Goal: Register for event/course

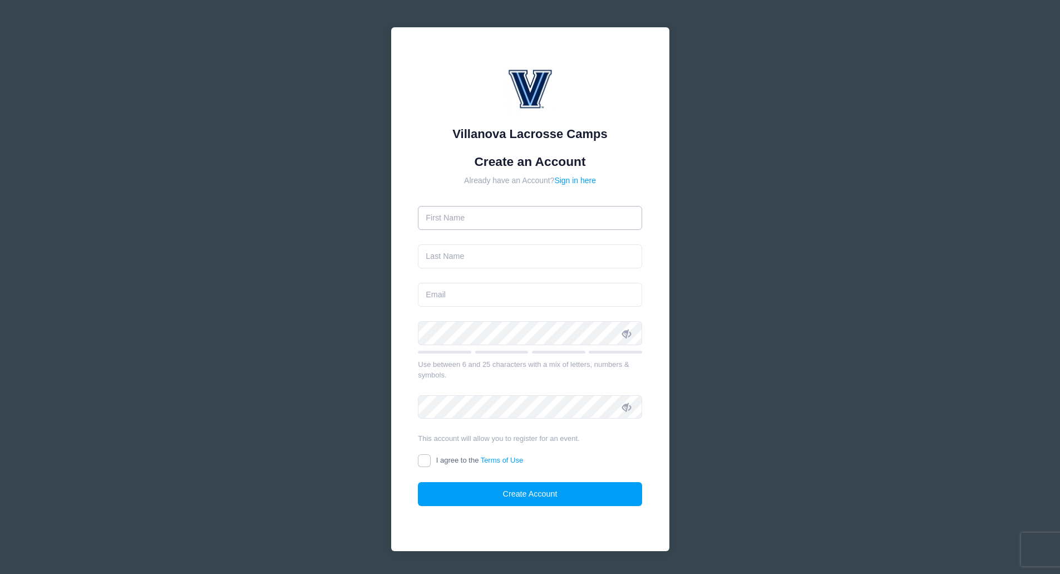
click at [484, 217] on input "text" at bounding box center [530, 218] width 224 height 24
type input "[PERSON_NAME]"
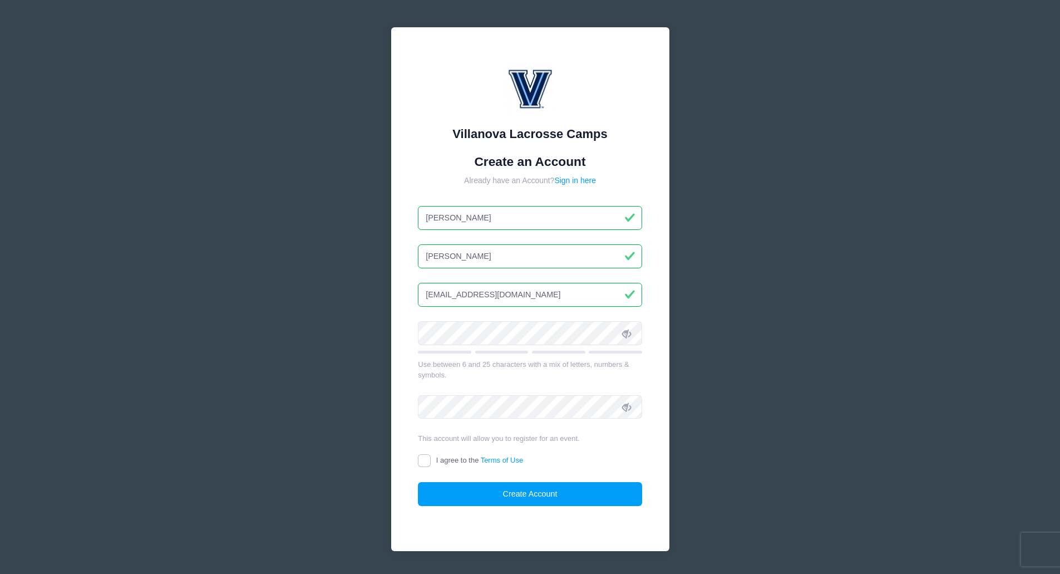
type input "[EMAIL_ADDRESS][DOMAIN_NAME]"
click at [631, 336] on icon at bounding box center [626, 333] width 9 height 9
click at [423, 461] on input "I agree to the Terms of Use" at bounding box center [424, 460] width 13 height 13
checkbox input "true"
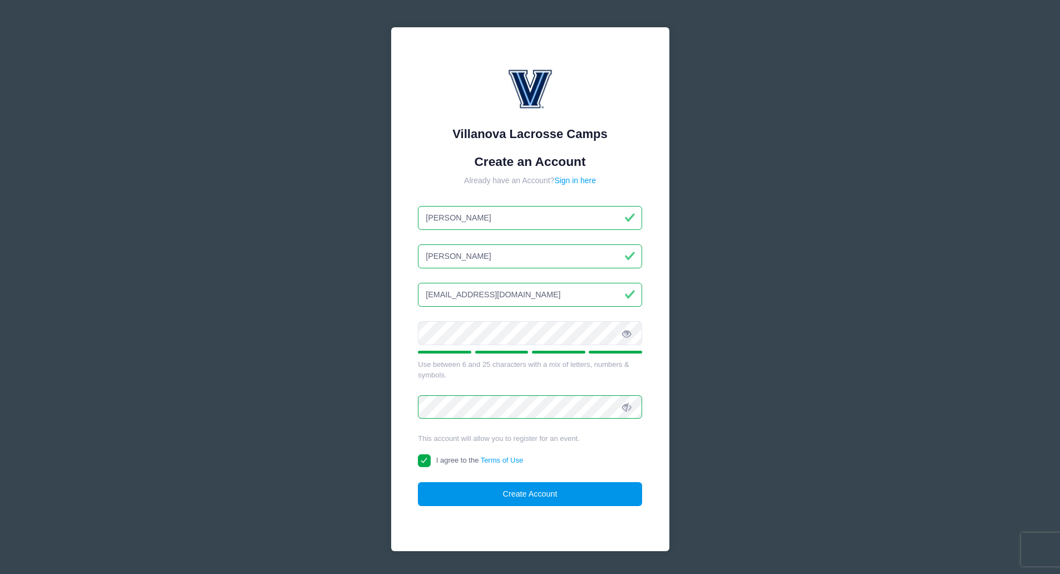
click at [496, 491] on button "Create Account" at bounding box center [530, 494] width 224 height 24
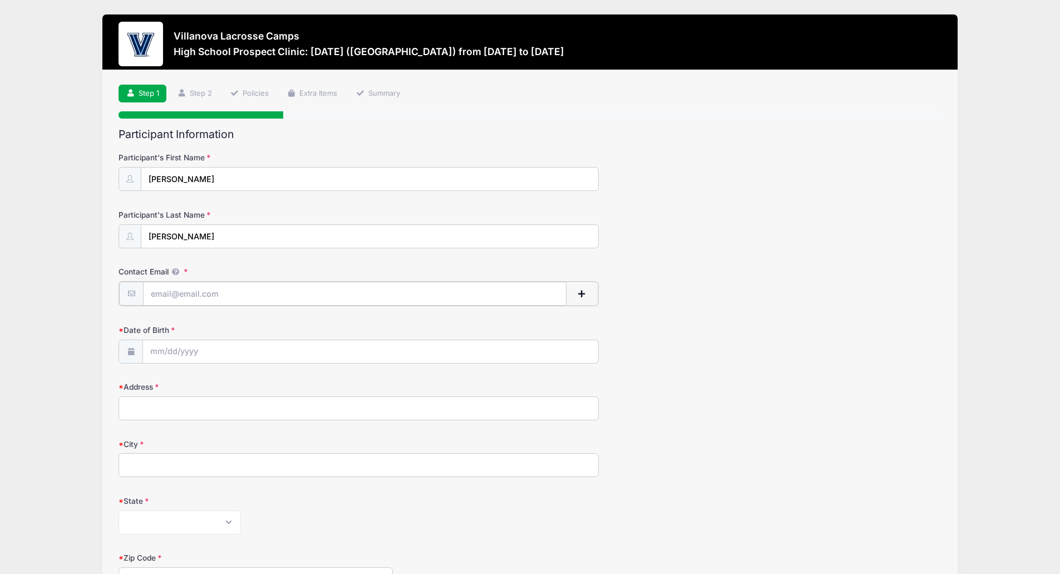
drag, startPoint x: 178, startPoint y: 294, endPoint x: 188, endPoint y: 296, distance: 10.8
click at [178, 294] on input "Contact Email" at bounding box center [355, 294] width 424 height 24
type input "[EMAIL_ADDRESS][DOMAIN_NAME]"
click at [298, 346] on input "Date of Birth" at bounding box center [370, 351] width 455 height 24
click at [162, 345] on input "Date of Birth" at bounding box center [370, 351] width 455 height 24
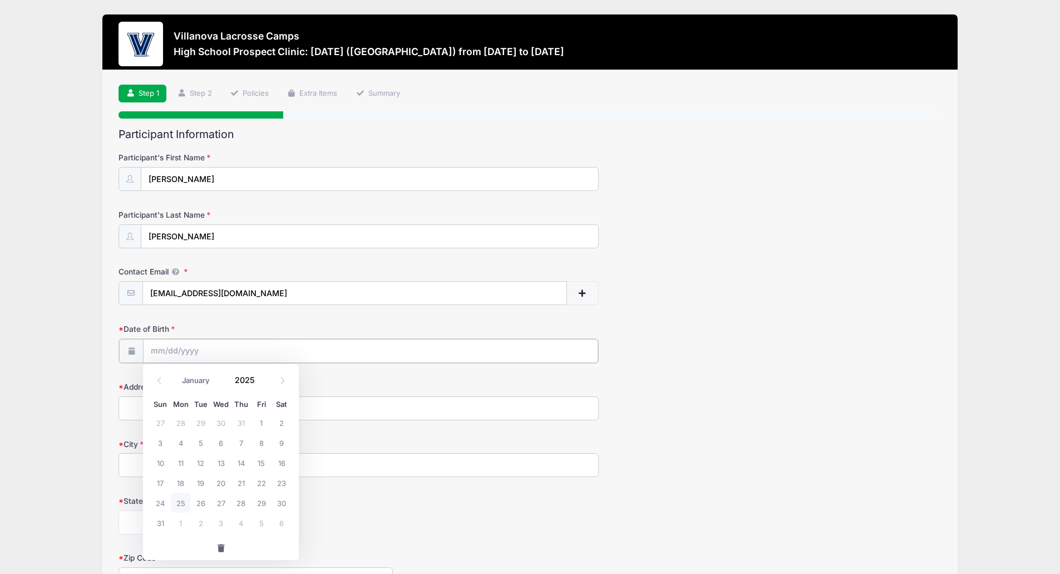
click at [229, 350] on input "Date of Birth" at bounding box center [370, 351] width 455 height 24
click at [164, 378] on span at bounding box center [159, 380] width 18 height 19
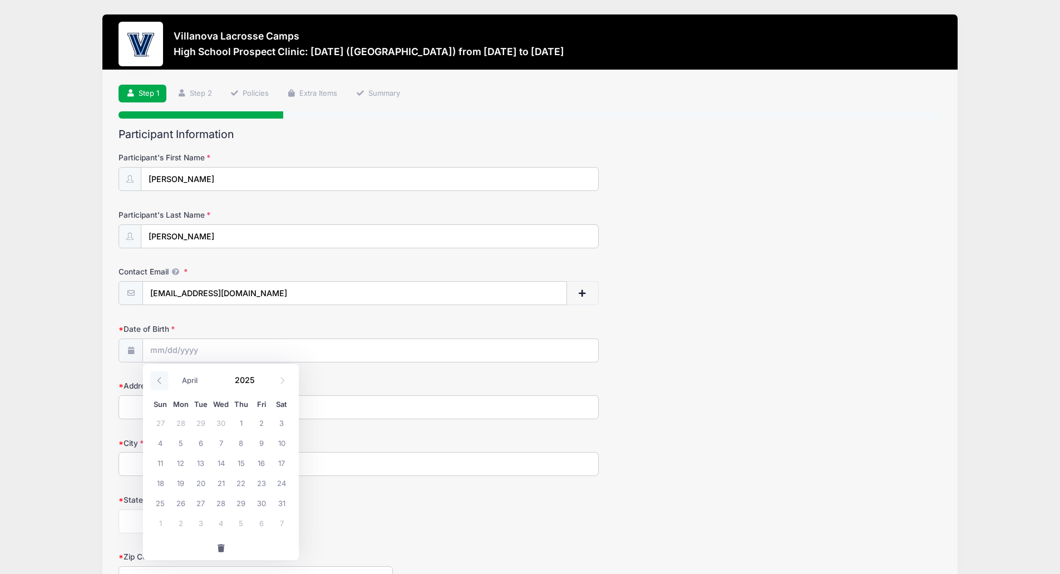
click at [164, 378] on span at bounding box center [159, 380] width 18 height 19
select select "0"
click at [164, 378] on span at bounding box center [159, 380] width 18 height 19
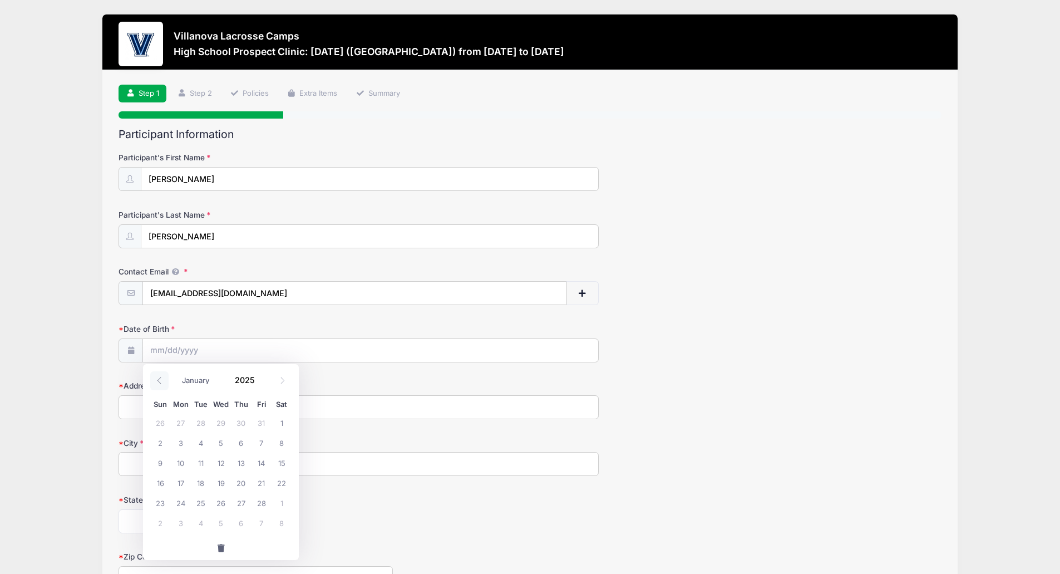
type input "2024"
select select "11"
click at [262, 385] on span at bounding box center [262, 384] width 8 height 8
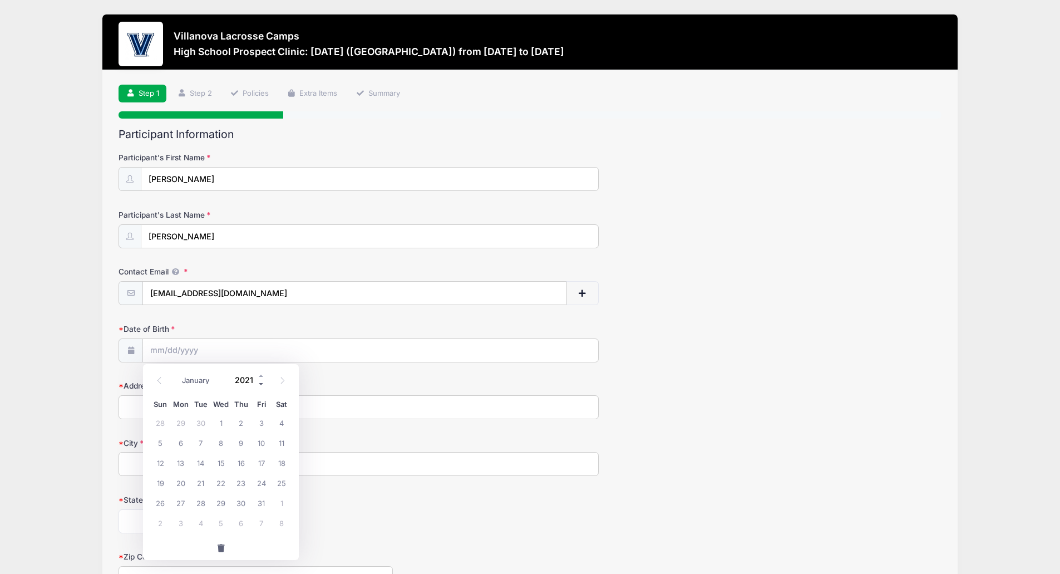
click at [262, 385] on span at bounding box center [262, 384] width 8 height 8
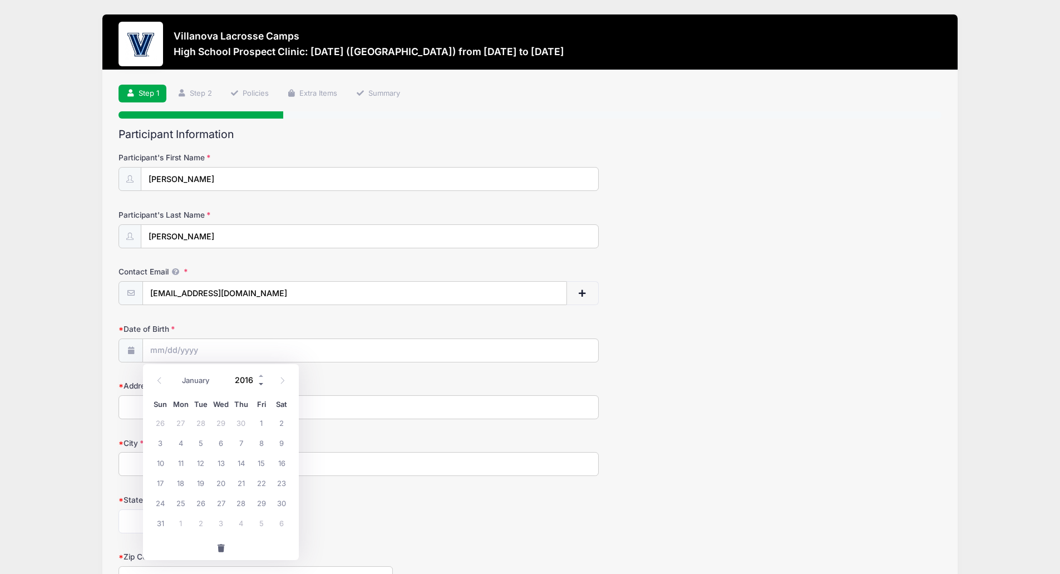
click at [262, 385] on span at bounding box center [262, 384] width 8 height 8
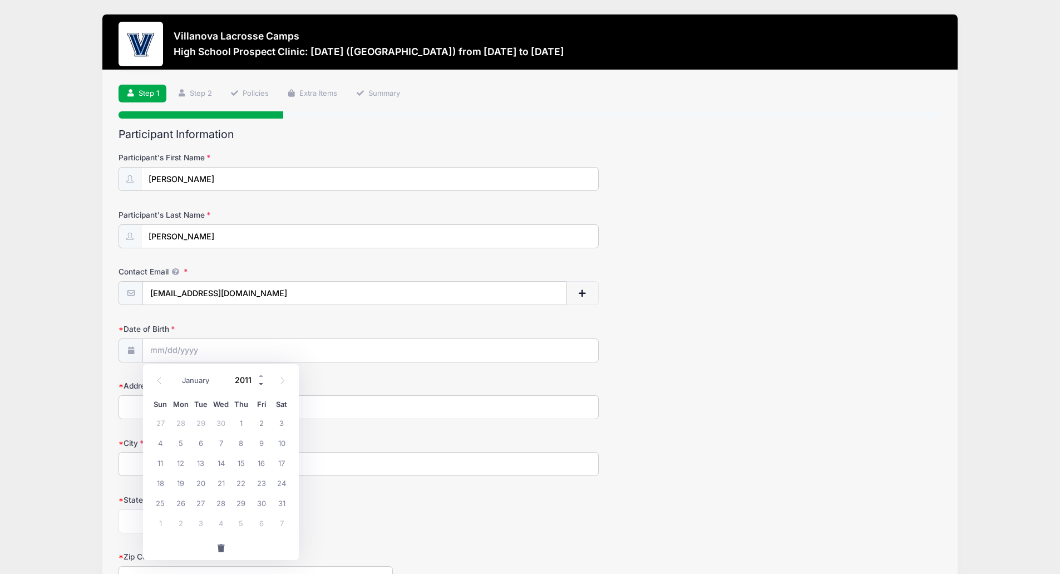
click at [262, 385] on span at bounding box center [262, 384] width 8 height 8
click at [286, 384] on icon at bounding box center [282, 380] width 7 height 7
type input "2009"
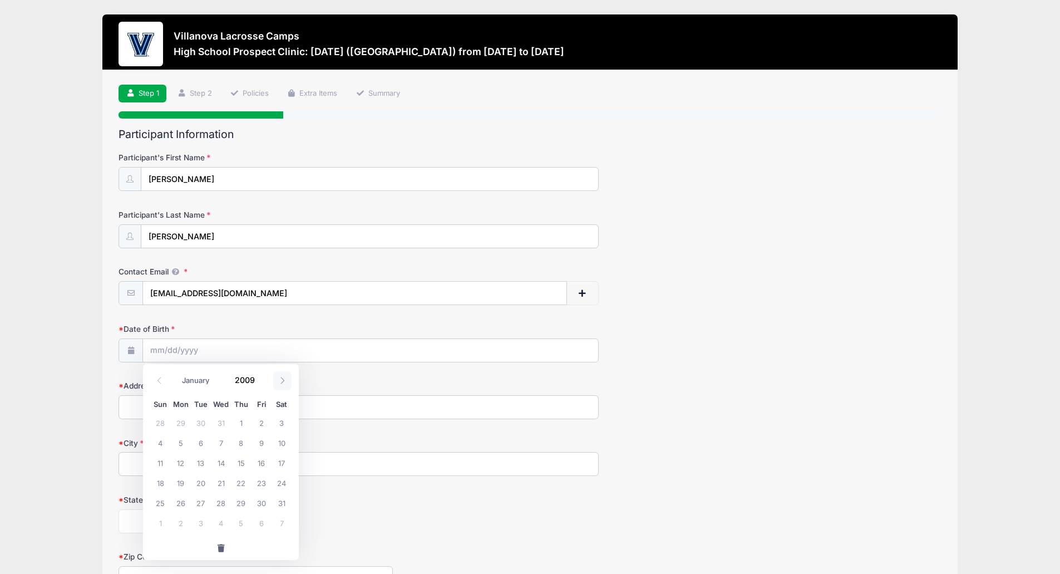
click at [286, 384] on icon at bounding box center [282, 380] width 7 height 7
select select "3"
click at [261, 383] on span at bounding box center [262, 384] width 8 height 8
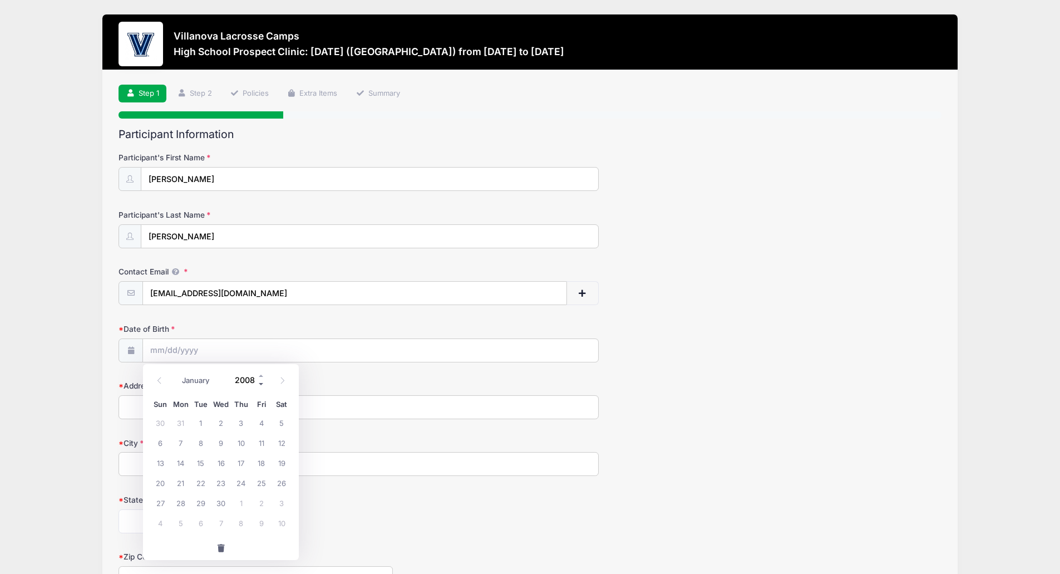
click at [261, 383] on span at bounding box center [262, 384] width 8 height 8
click at [259, 372] on span at bounding box center [262, 376] width 8 height 8
type input "2008"
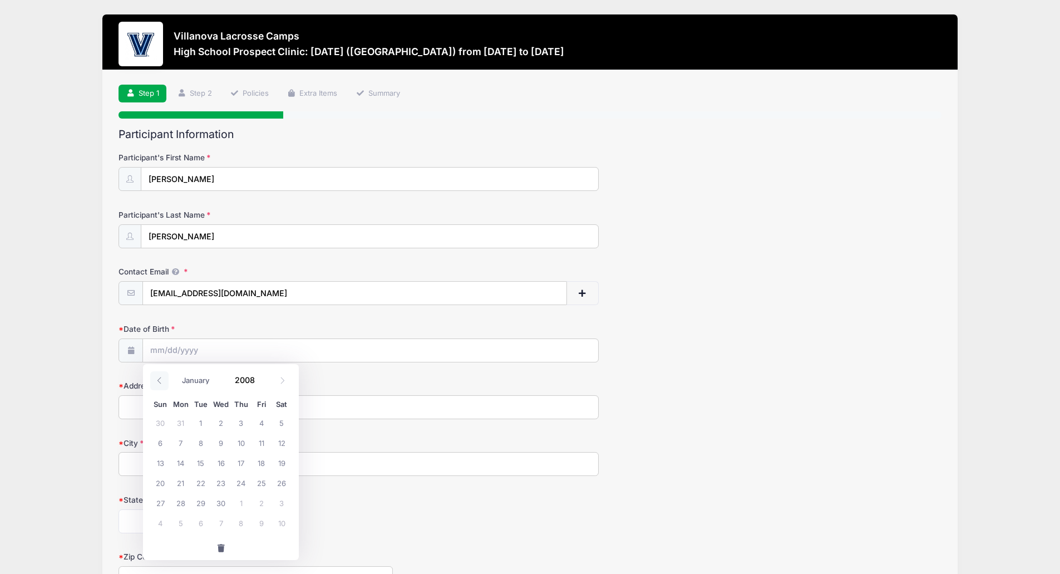
click at [161, 381] on icon at bounding box center [159, 380] width 7 height 7
select select "0"
click at [161, 381] on icon at bounding box center [159, 380] width 7 height 7
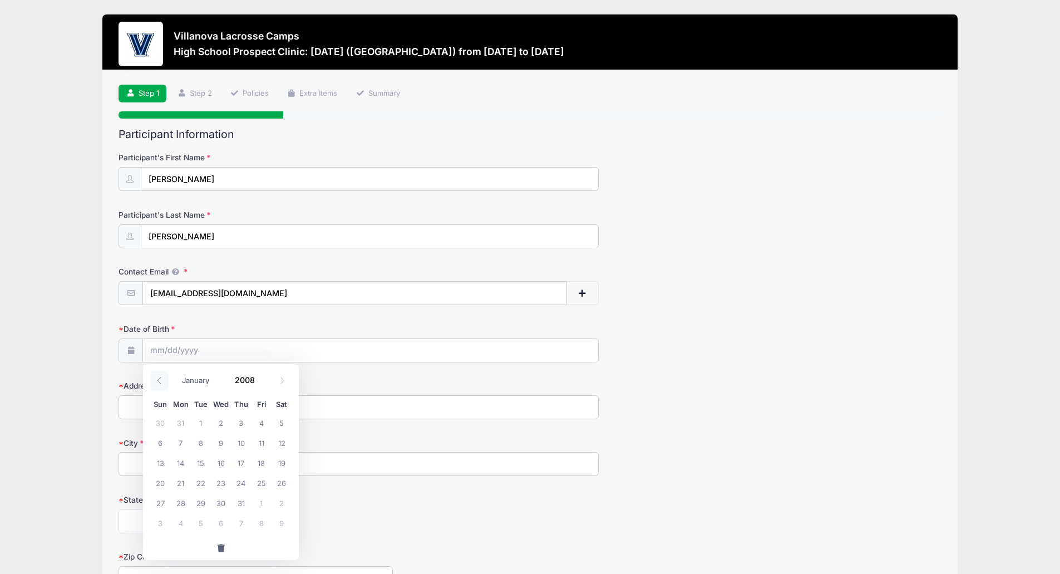
type input "2007"
select select "11"
click at [279, 382] on icon at bounding box center [282, 380] width 7 height 7
type input "2008"
click at [278, 382] on span at bounding box center [282, 380] width 18 height 19
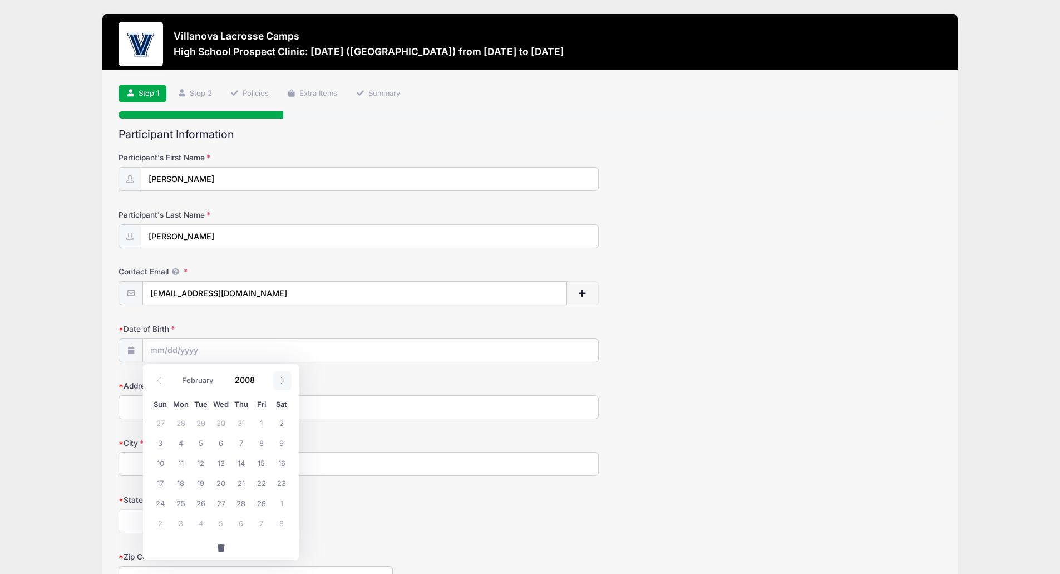
click at [278, 382] on span at bounding box center [282, 380] width 18 height 19
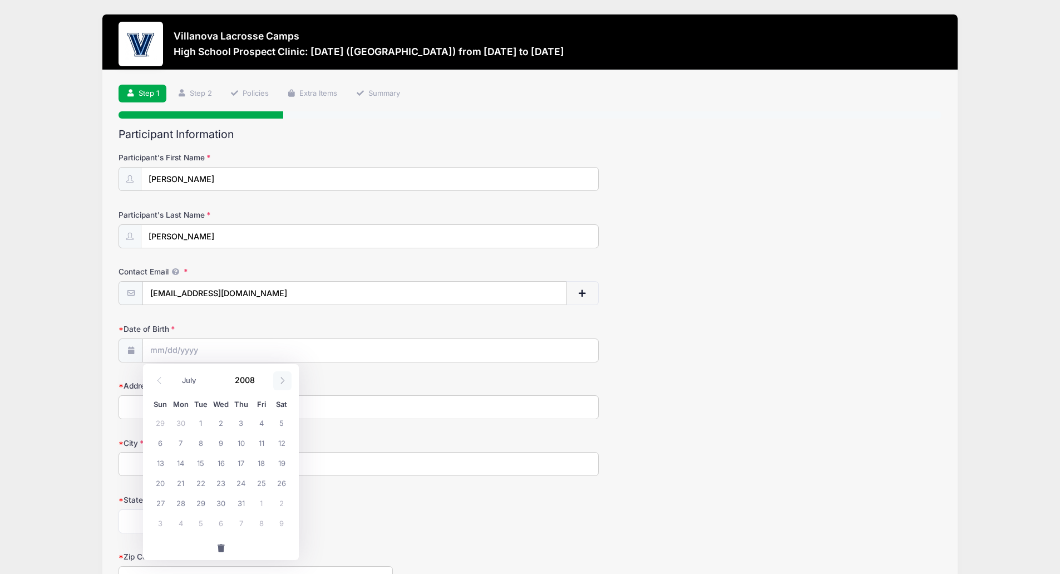
click at [278, 382] on span at bounding box center [282, 380] width 18 height 19
select select "9"
click at [263, 442] on span "10" at bounding box center [262, 442] width 20 height 20
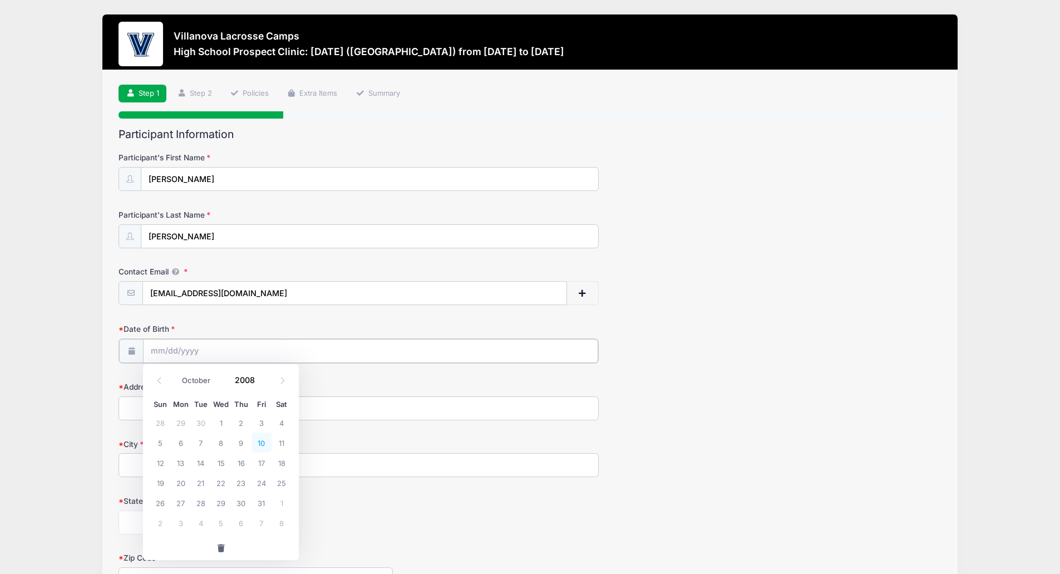
type input "10/10/2008"
click at [149, 413] on input "Address" at bounding box center [359, 407] width 480 height 24
type input "6800 Hampton Creek Way"
type input "Springfield"
click at [172, 523] on select "Alabama Alaska American Samoa Arizona Arkansas Armed Forces Africa Armed Forces…" at bounding box center [180, 521] width 122 height 24
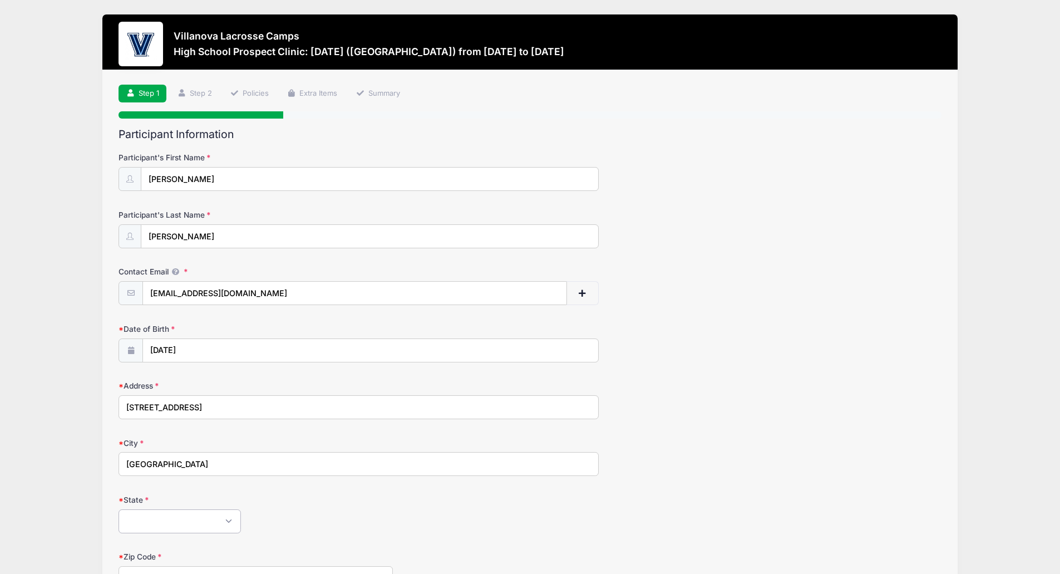
select select "VA"
click at [119, 509] on select "Alabama Alaska American Samoa Arizona Arkansas Armed Forces Africa Armed Forces…" at bounding box center [180, 521] width 122 height 24
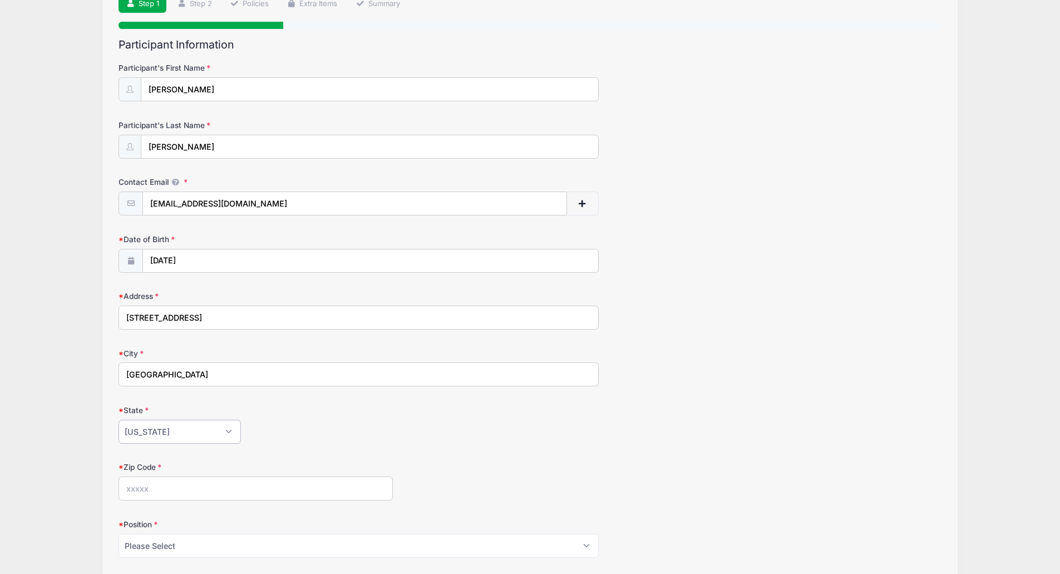
scroll to position [278, 0]
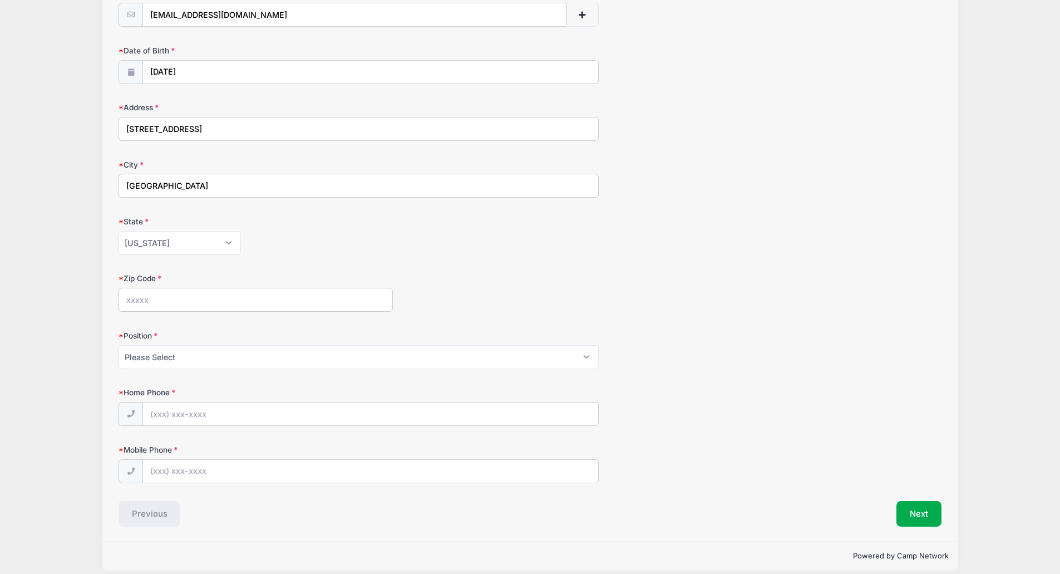
click at [164, 301] on input "Zip Code" at bounding box center [256, 300] width 274 height 24
type input "22150"
click at [184, 357] on select "Please Select Goalie Middie Defense Attack FOGO LSM" at bounding box center [359, 357] width 480 height 24
select select "Middie"
click at [119, 345] on select "Please Select Goalie Middie Defense Attack FOGO LSM" at bounding box center [359, 357] width 480 height 24
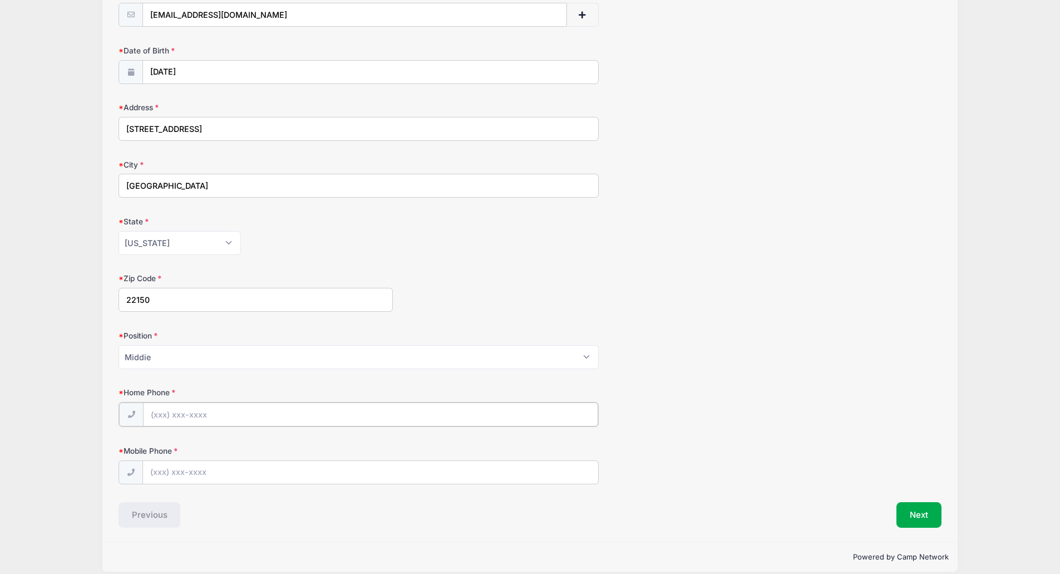
click at [221, 416] on input "Home Phone" at bounding box center [370, 414] width 455 height 24
type input "(703) 863-0766"
click at [235, 471] on input "Mobile Phone" at bounding box center [370, 472] width 455 height 24
type input "(703) 346-1315"
click at [920, 520] on button "Next" at bounding box center [919, 514] width 45 height 26
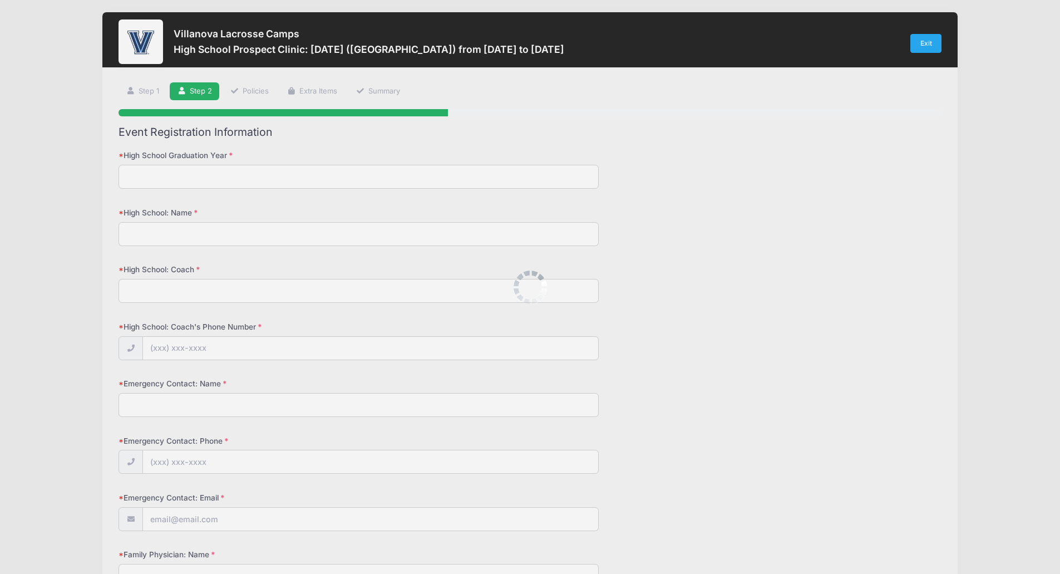
scroll to position [0, 0]
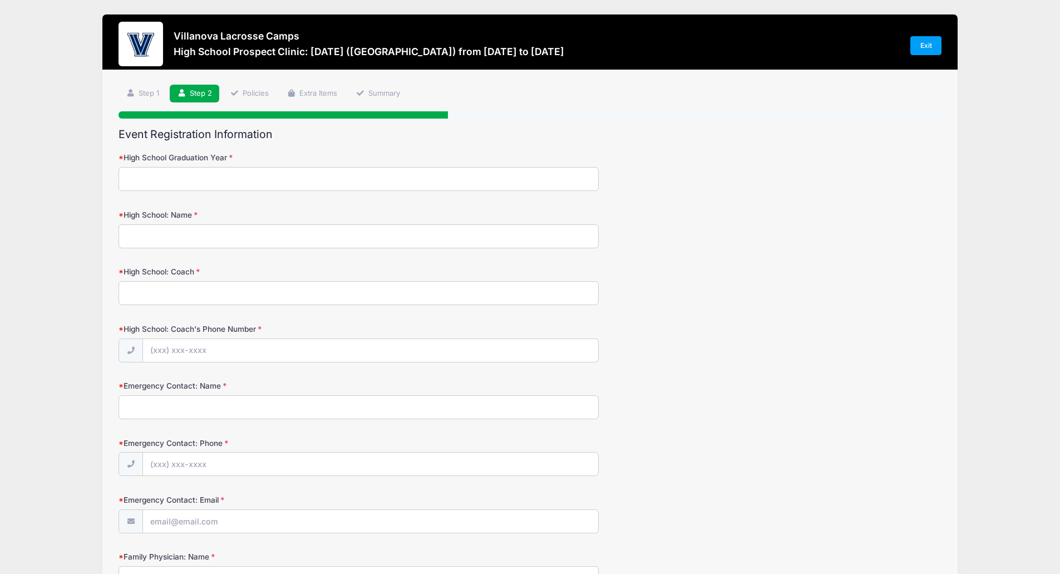
click at [175, 176] on input "High School Graduation Year" at bounding box center [359, 179] width 480 height 24
type input "2027"
click at [162, 241] on input "High School: Name" at bounding box center [359, 236] width 480 height 24
type input "Bishop Ireton High School"
type input "Tim Dodds"
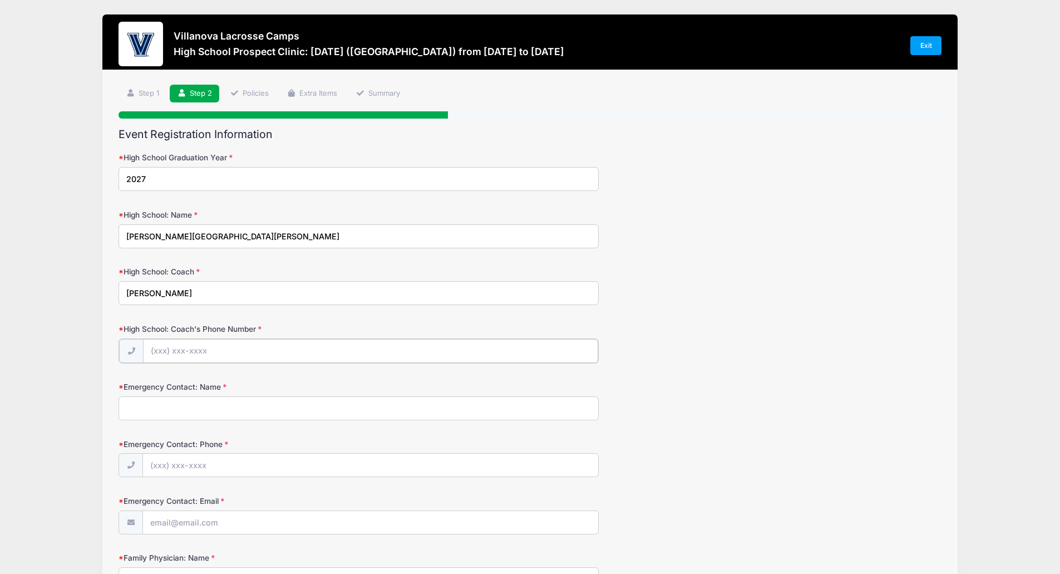
click at [192, 356] on input "High School: Coach's Phone Number" at bounding box center [370, 351] width 455 height 24
type input "(610) 513-2279"
click at [123, 415] on input "Emergency Contact: Name" at bounding box center [359, 407] width 480 height 24
type input "Melinda Snyder"
type input "(703) 863-0766"
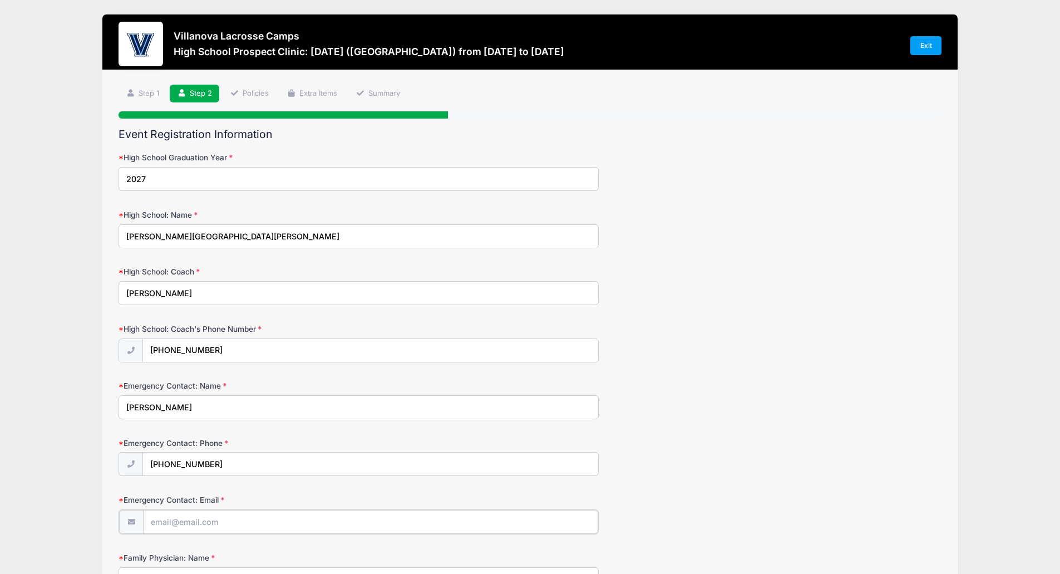
click at [188, 521] on input "Emergency Contact: Email" at bounding box center [370, 522] width 455 height 24
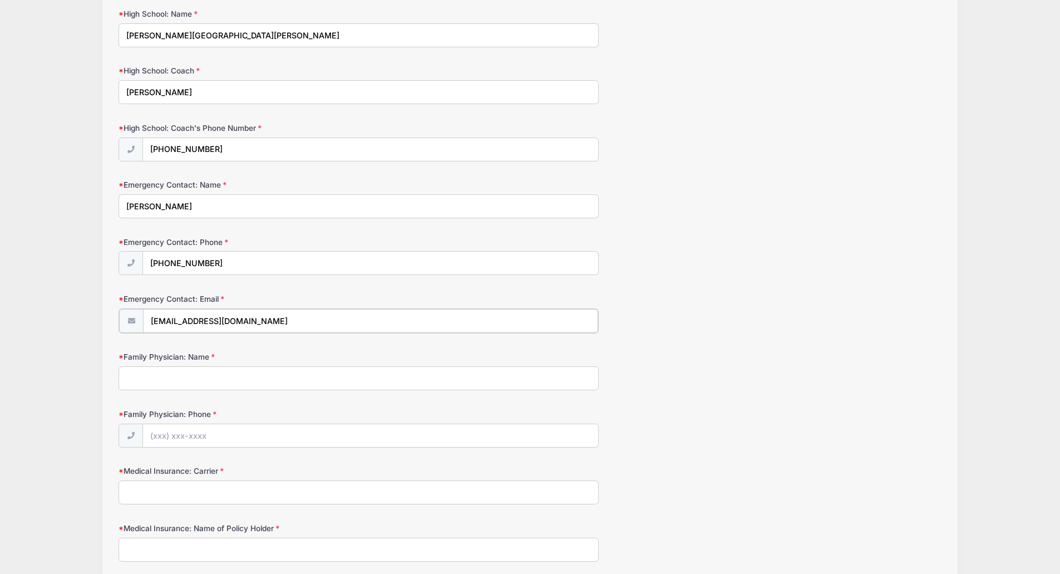
scroll to position [223, 0]
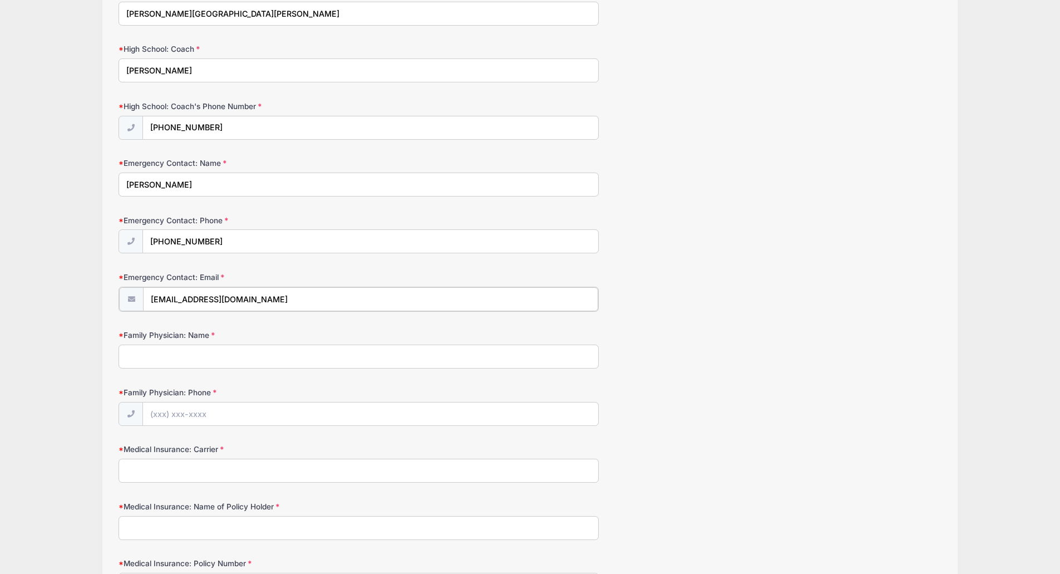
type input "[EMAIL_ADDRESS][DOMAIN_NAME]"
drag, startPoint x: 174, startPoint y: 360, endPoint x: 173, endPoint y: 343, distance: 16.7
click at [173, 343] on div "Family Physician: Name" at bounding box center [530, 347] width 823 height 39
type input "Dr. David Lee"
click at [187, 407] on input "Family Physician: Phone" at bounding box center [370, 413] width 455 height 24
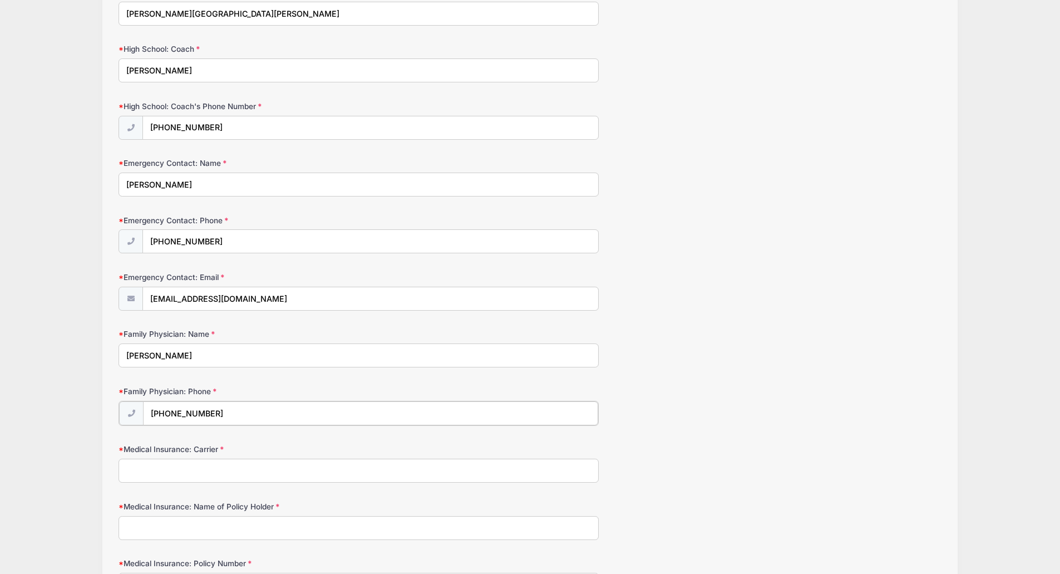
type input "(703) 339-7550"
click at [193, 467] on input "Medical Insurance: Carrier" at bounding box center [359, 470] width 480 height 24
type input "Cigna"
click at [204, 522] on input "Medical Insurance: Name of Policy Holder" at bounding box center [359, 527] width 480 height 24
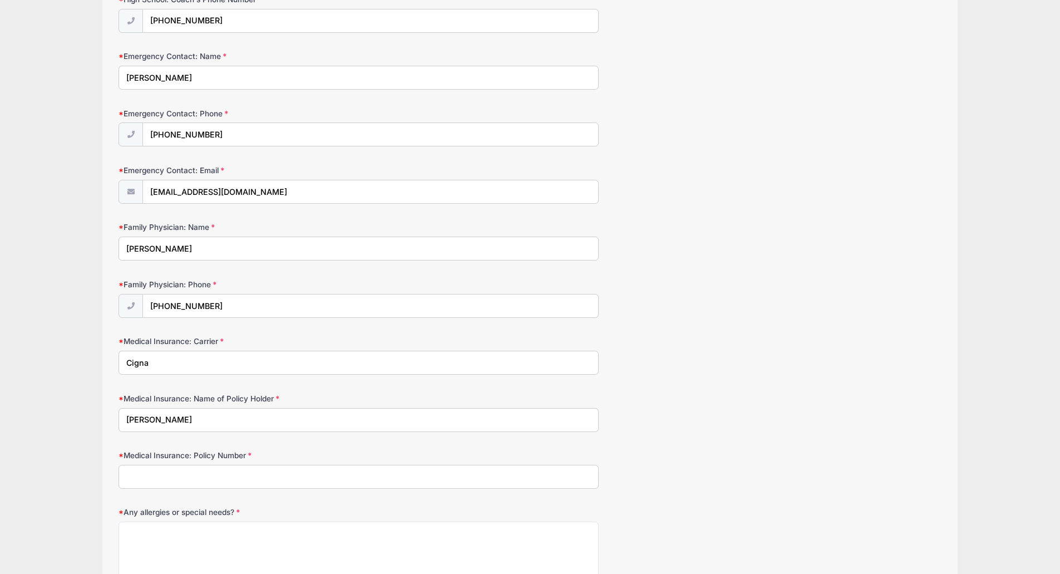
scroll to position [334, 0]
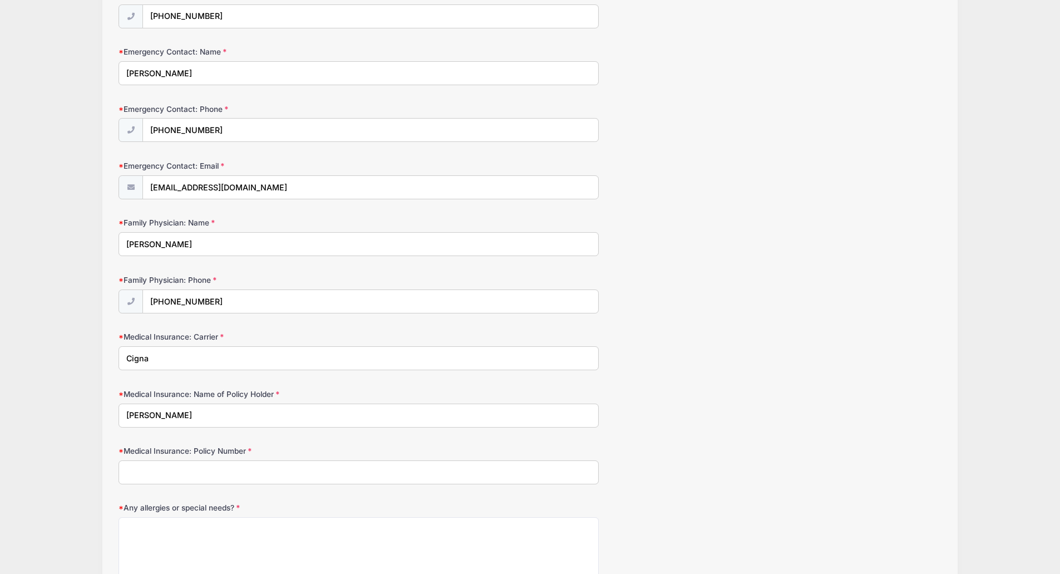
type input "Melinda Snyder"
click at [189, 473] on input "Medical Insurance: Policy Number" at bounding box center [359, 472] width 480 height 24
type input "U8612564003"
click at [184, 532] on textarea "Any allergies or special needs?" at bounding box center [359, 553] width 480 height 72
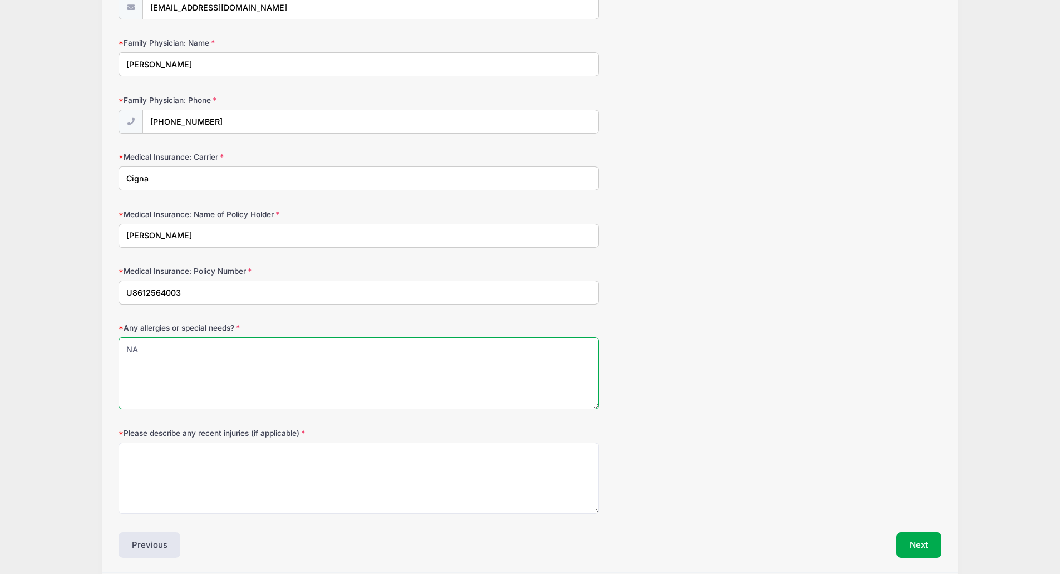
scroll to position [556, 0]
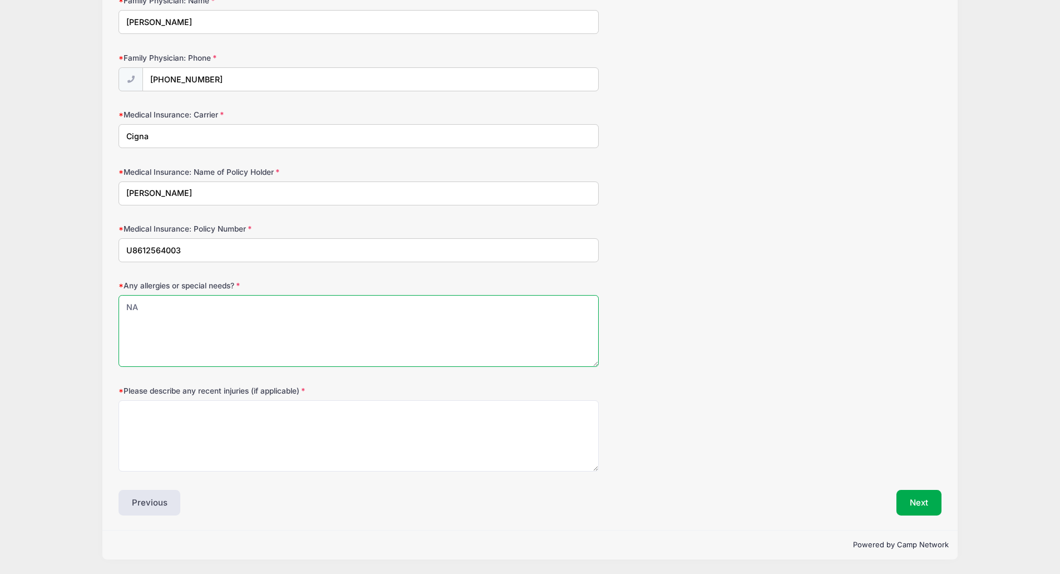
click at [133, 303] on textarea "NA" at bounding box center [359, 331] width 480 height 72
type textarea "N/A"
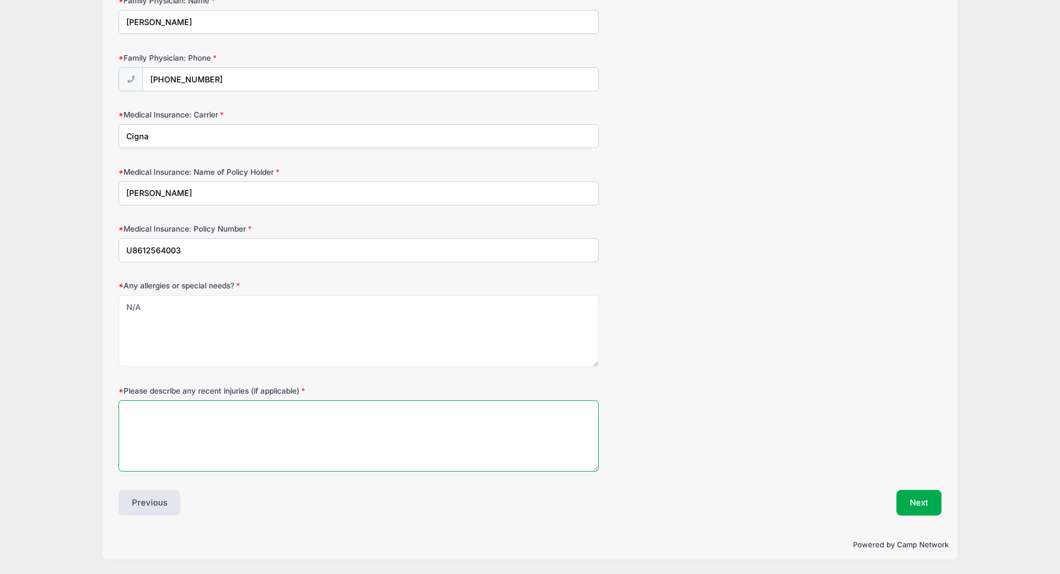
click at [178, 402] on textarea "Please describe any recent injuries (if applicable)" at bounding box center [359, 436] width 480 height 72
type textarea "N/A"
click at [932, 507] on button "Next" at bounding box center [919, 503] width 45 height 26
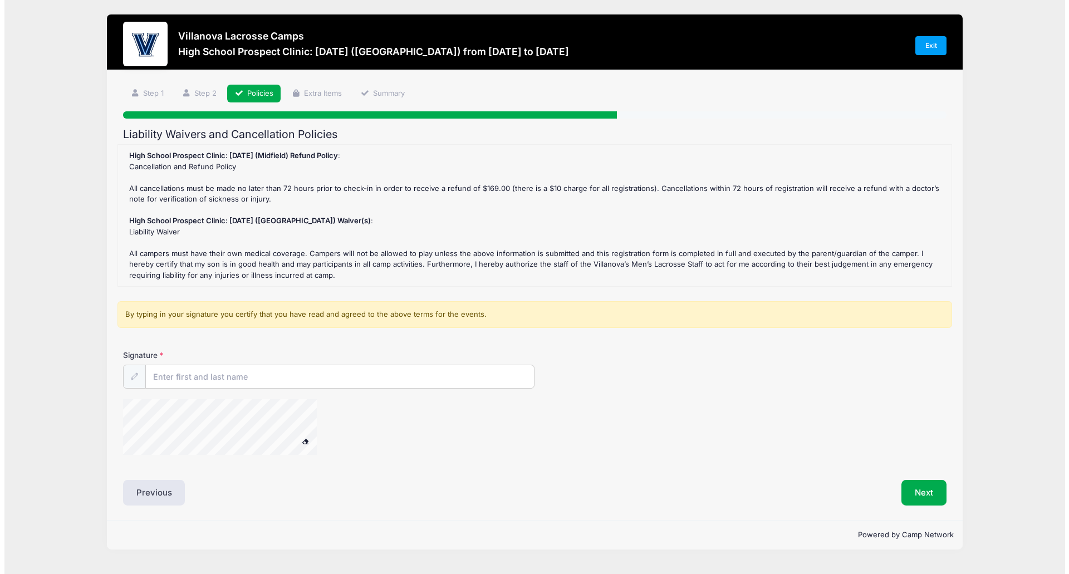
scroll to position [0, 0]
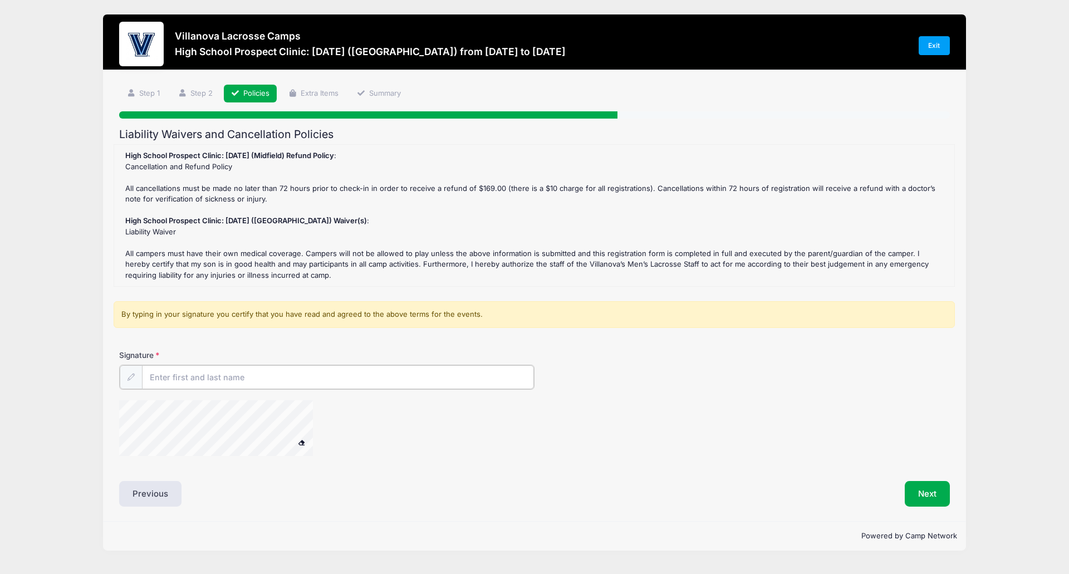
click at [235, 378] on input "Signature" at bounding box center [338, 377] width 392 height 24
type input "Melinda Snyder"
click at [938, 498] on button "Next" at bounding box center [926, 493] width 45 height 26
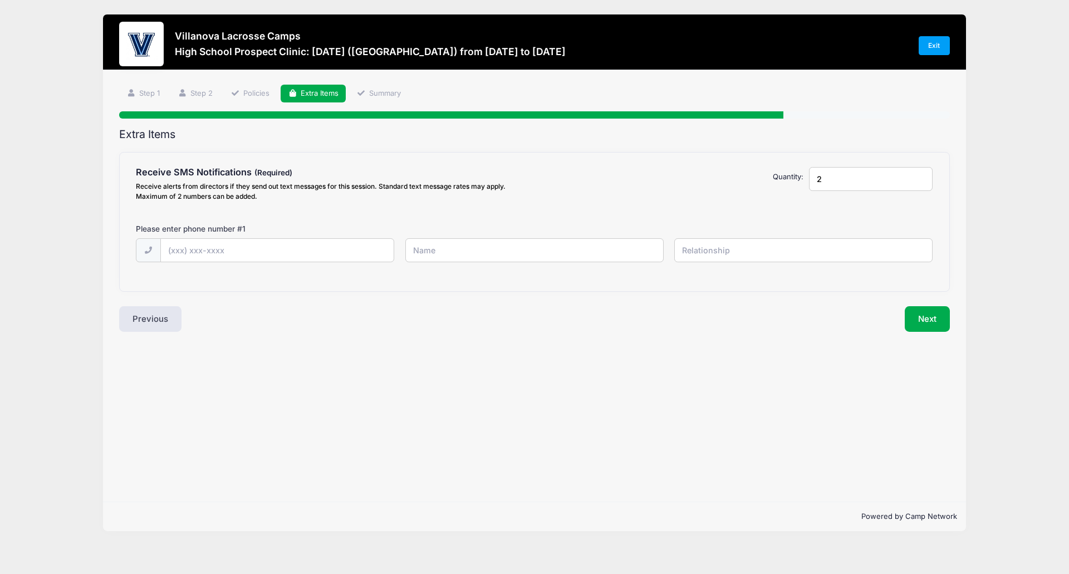
type input "2"
click at [921, 175] on input "2" at bounding box center [871, 179] width 124 height 24
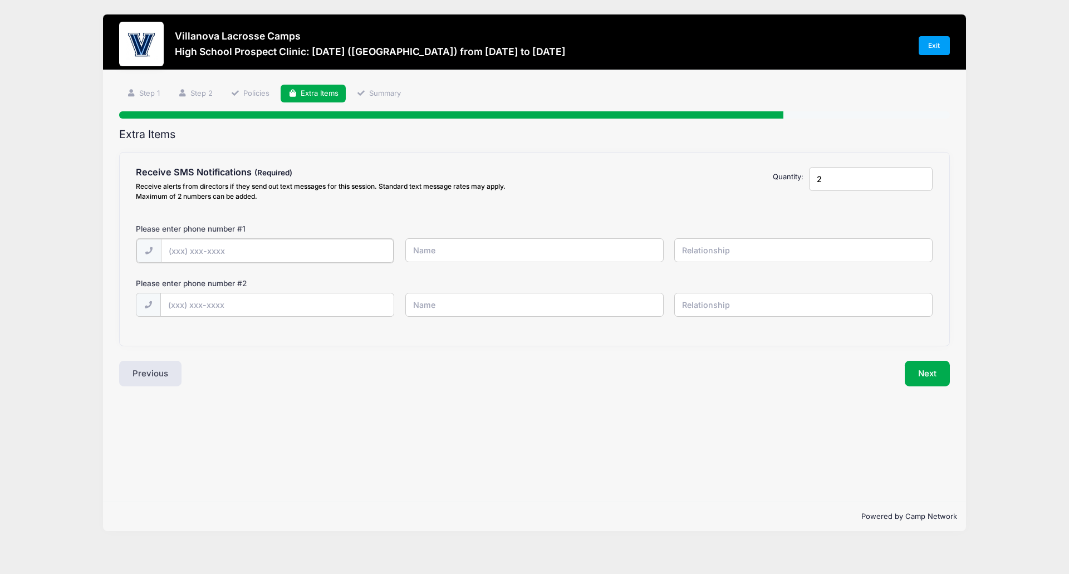
click at [0, 0] on input "text" at bounding box center [0, 0] width 0 height 0
type input "(703) 346-1315"
click at [0, 0] on input "text" at bounding box center [0, 0] width 0 height 0
type input "Carsten Snyder"
click at [0, 0] on input "text" at bounding box center [0, 0] width 0 height 0
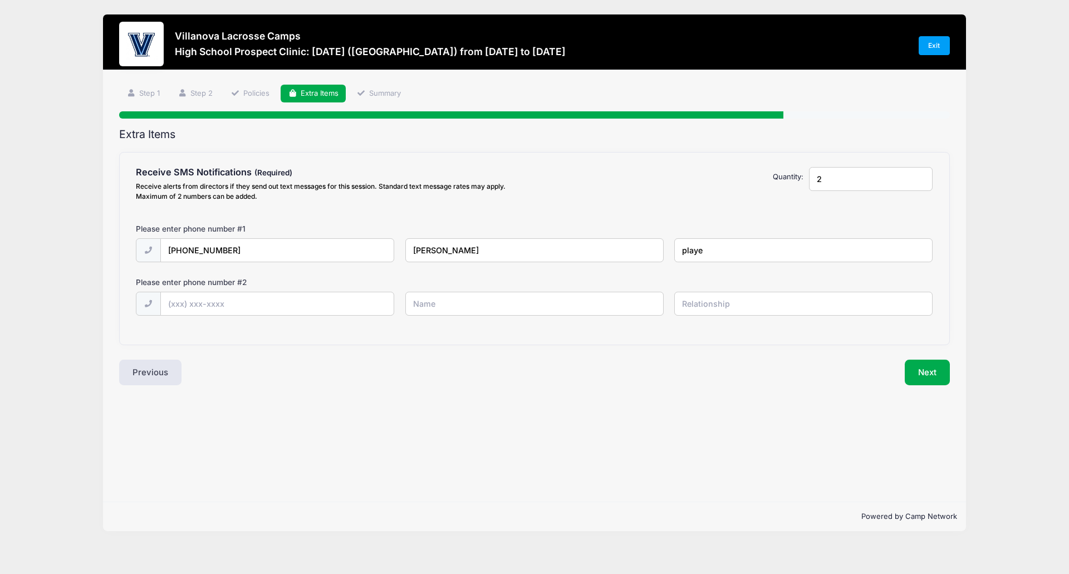
type input "player"
drag, startPoint x: 735, startPoint y: 250, endPoint x: 677, endPoint y: 246, distance: 58.6
click at [0, 0] on input "player" at bounding box center [0, 0] width 0 height 0
click at [0, 0] on input "text" at bounding box center [0, 0] width 0 height 0
type input "(703) 863-0766"
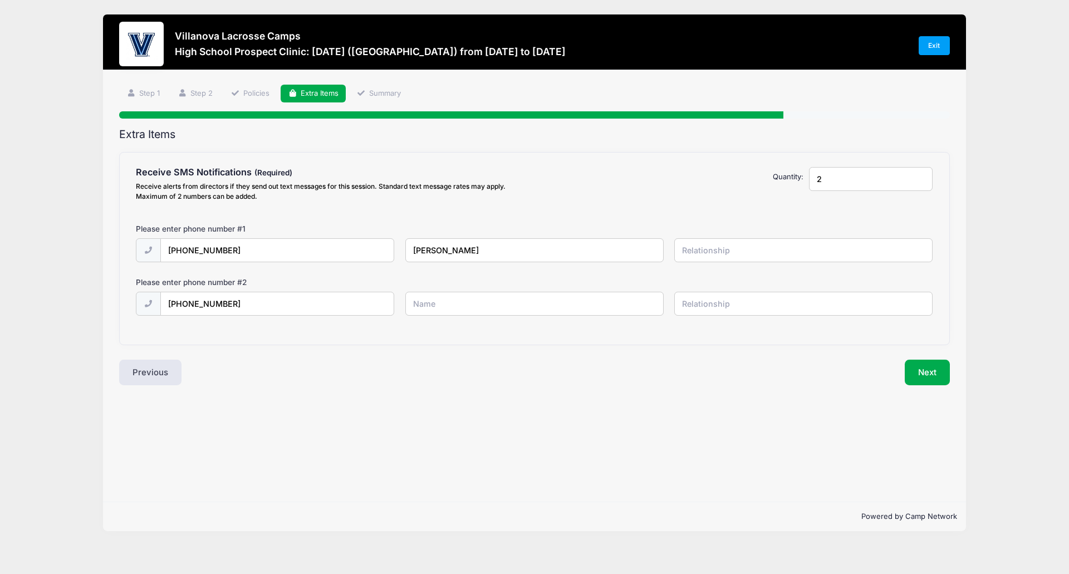
click at [0, 0] on input "text" at bounding box center [0, 0] width 0 height 0
type input "Melinda Snyder"
click at [0, 0] on input "text" at bounding box center [0, 0] width 0 height 0
type input "mother"
click at [932, 371] on button "Next" at bounding box center [926, 373] width 45 height 26
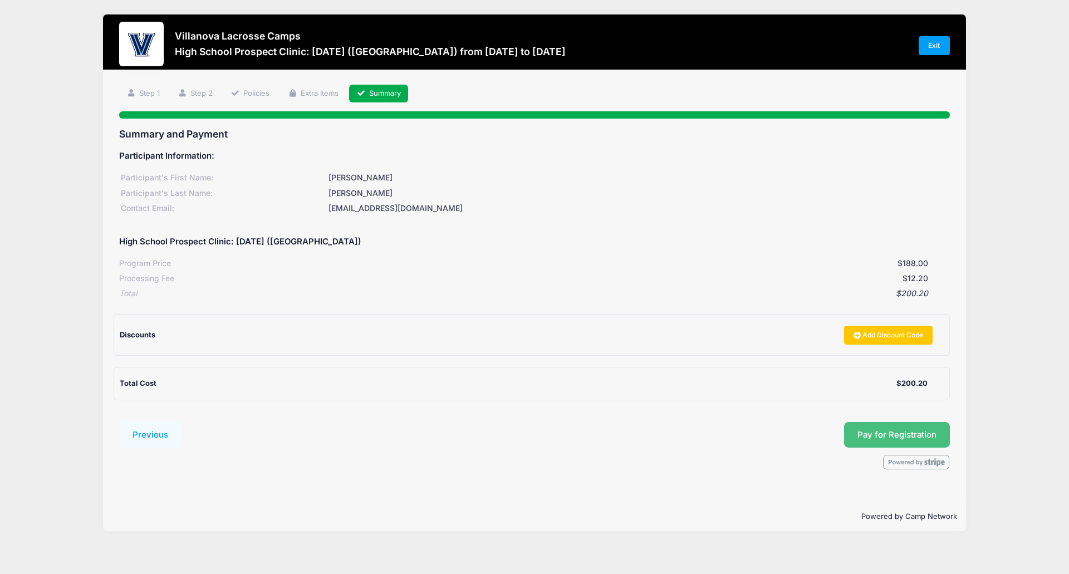
click at [872, 432] on span "Pay for Registration" at bounding box center [896, 435] width 79 height 10
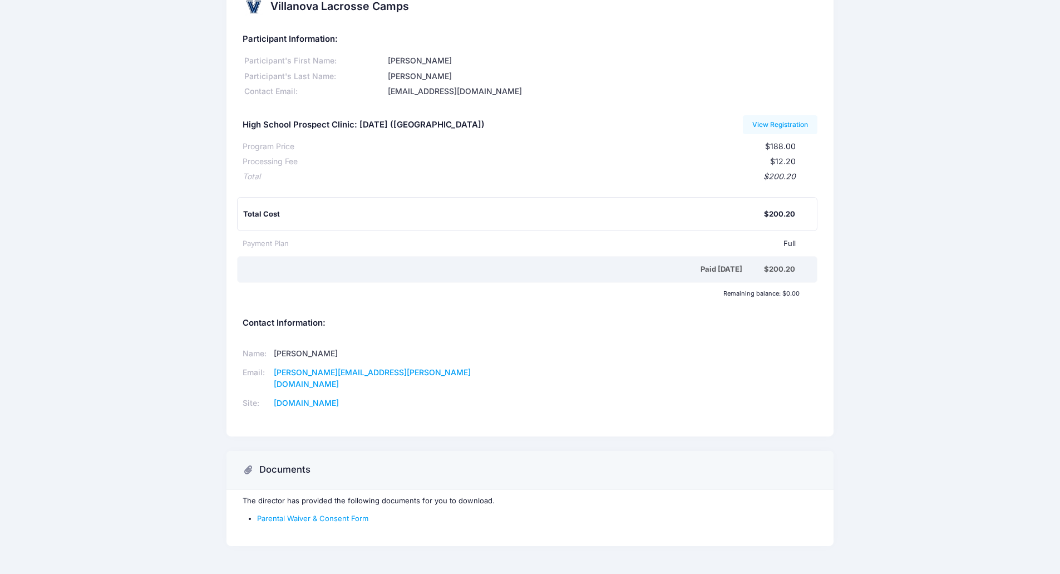
scroll to position [42, 0]
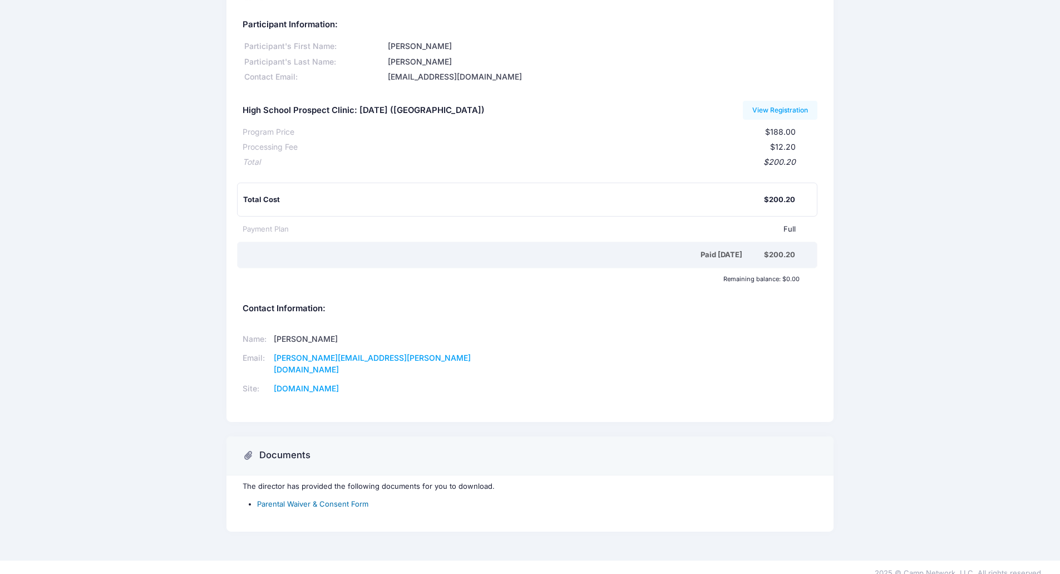
click at [336, 499] on link "Parental Waiver & Consent Form" at bounding box center [312, 503] width 111 height 9
